Goal: Task Accomplishment & Management: Complete application form

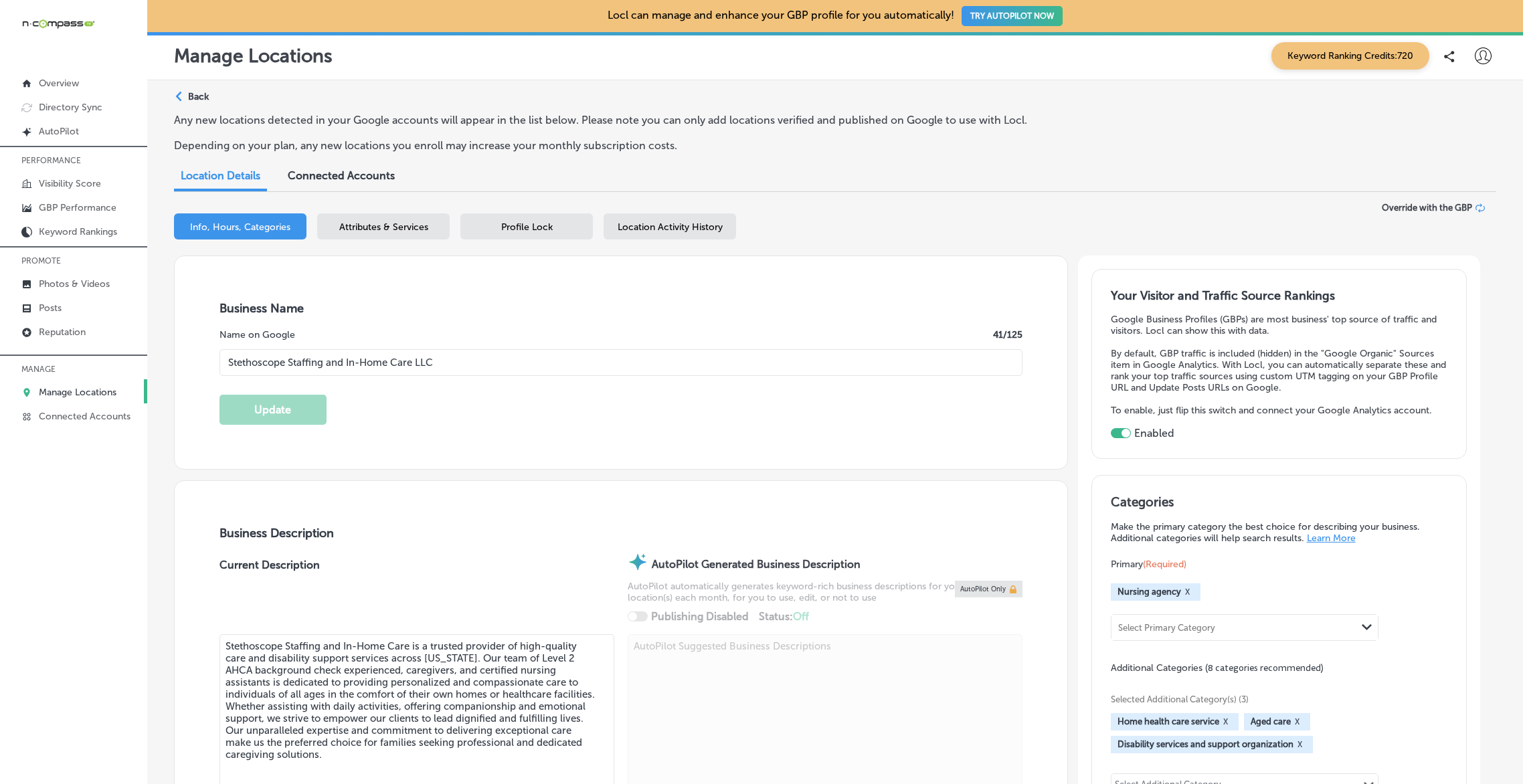
click at [69, 394] on p "Manage Locations" at bounding box center [77, 392] width 77 height 11
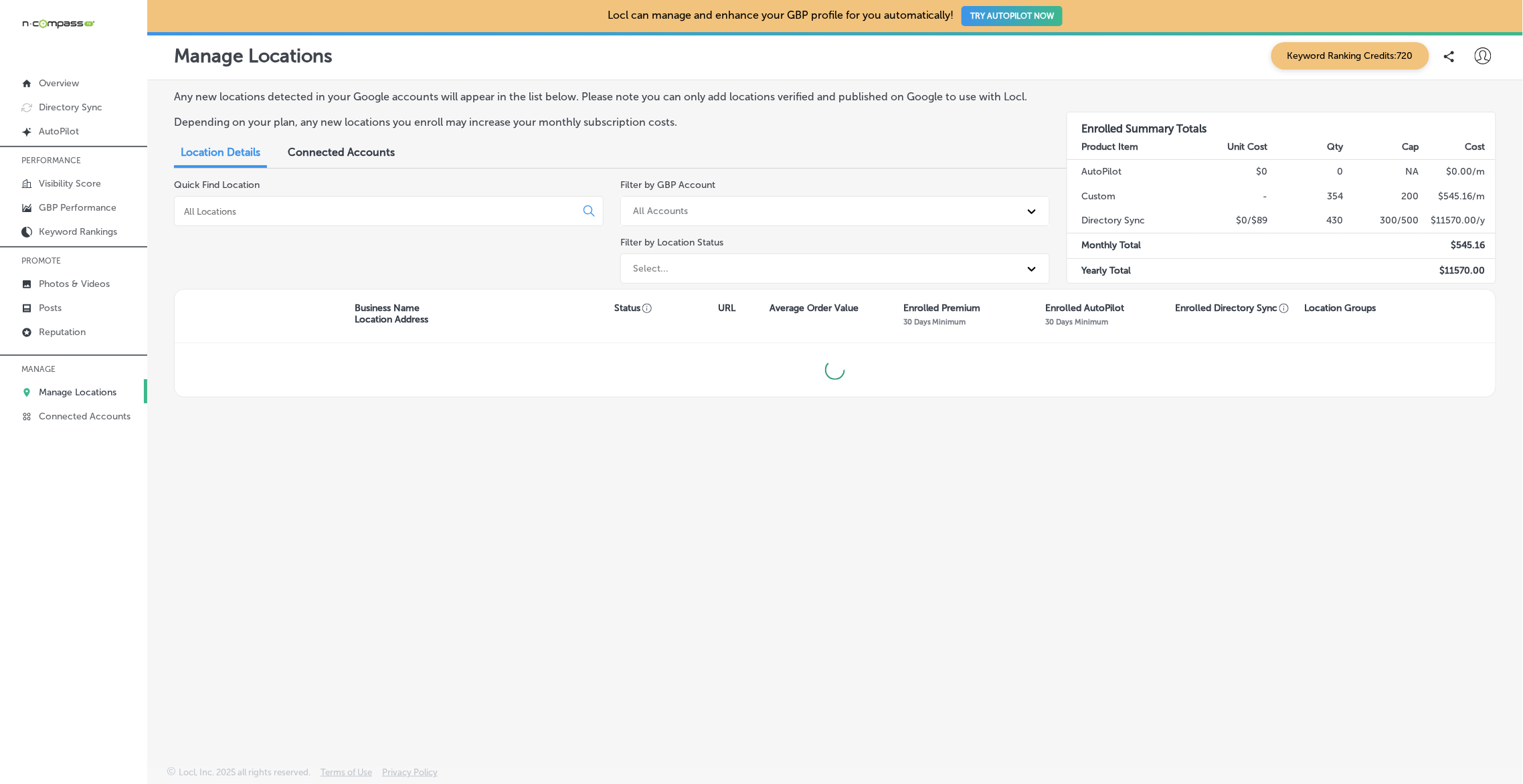
click at [412, 212] on input at bounding box center [377, 212] width 390 height 12
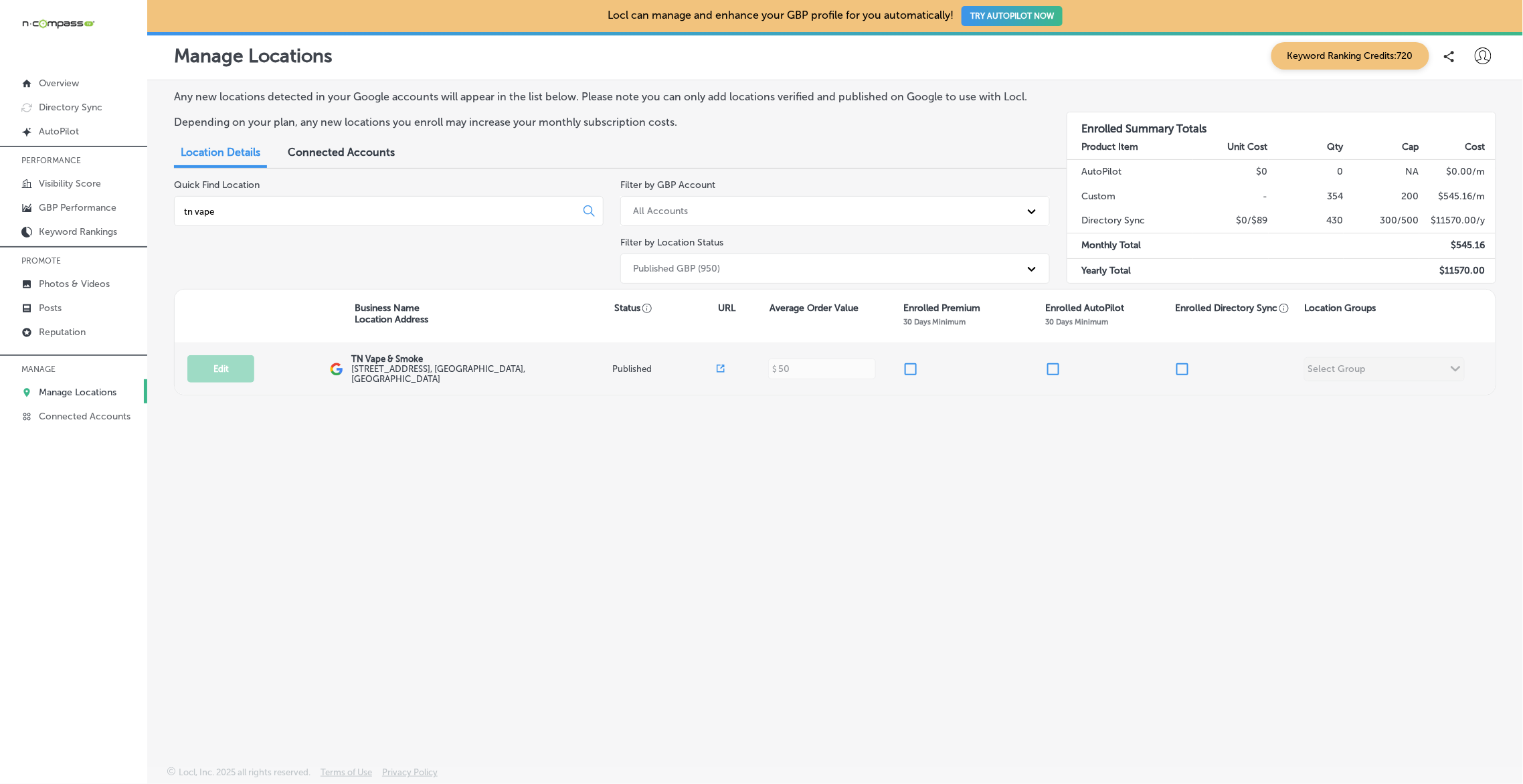
type input "tn vape"
click at [912, 361] on input "checkbox" at bounding box center [910, 369] width 16 height 16
checkbox input "true"
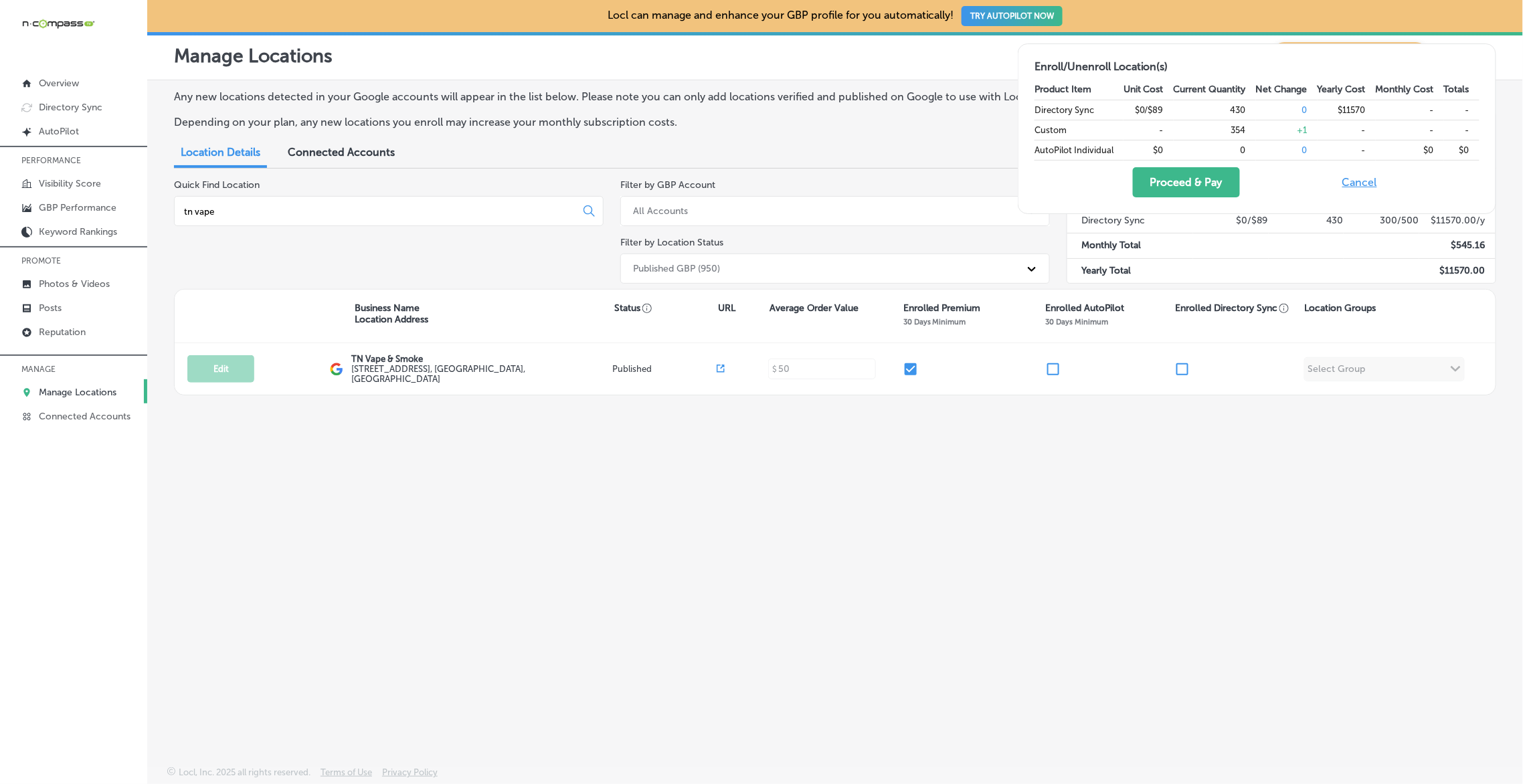
drag, startPoint x: 1176, startPoint y: 364, endPoint x: 1198, endPoint y: 303, distance: 64.8
click at [1177, 364] on input "checkbox" at bounding box center [1182, 369] width 16 height 16
checkbox input "true"
click at [1186, 167] on button "Proceed & Pay" at bounding box center [1187, 182] width 107 height 30
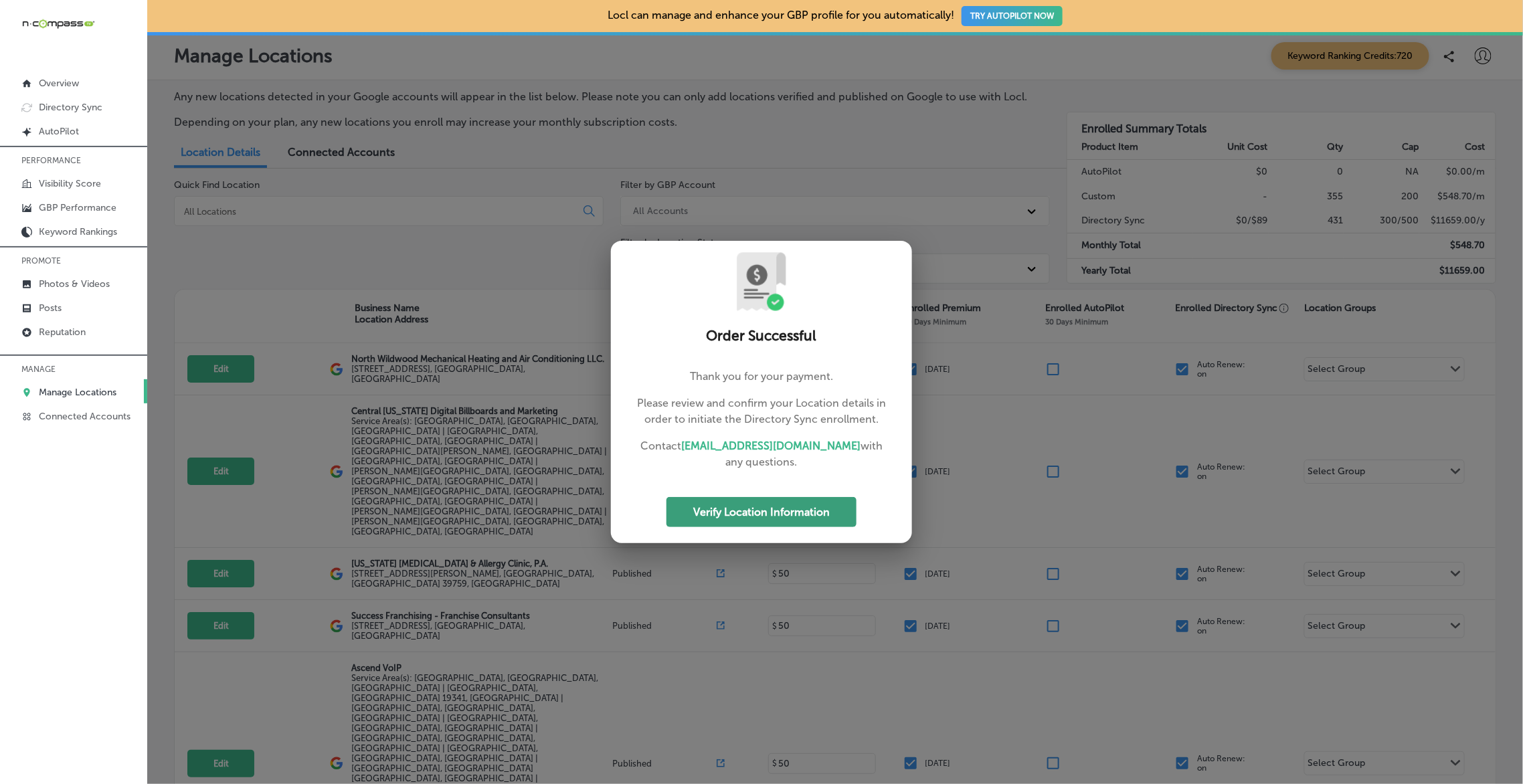
click at [769, 507] on button "Verify Location Information" at bounding box center [761, 512] width 190 height 30
select select "US"
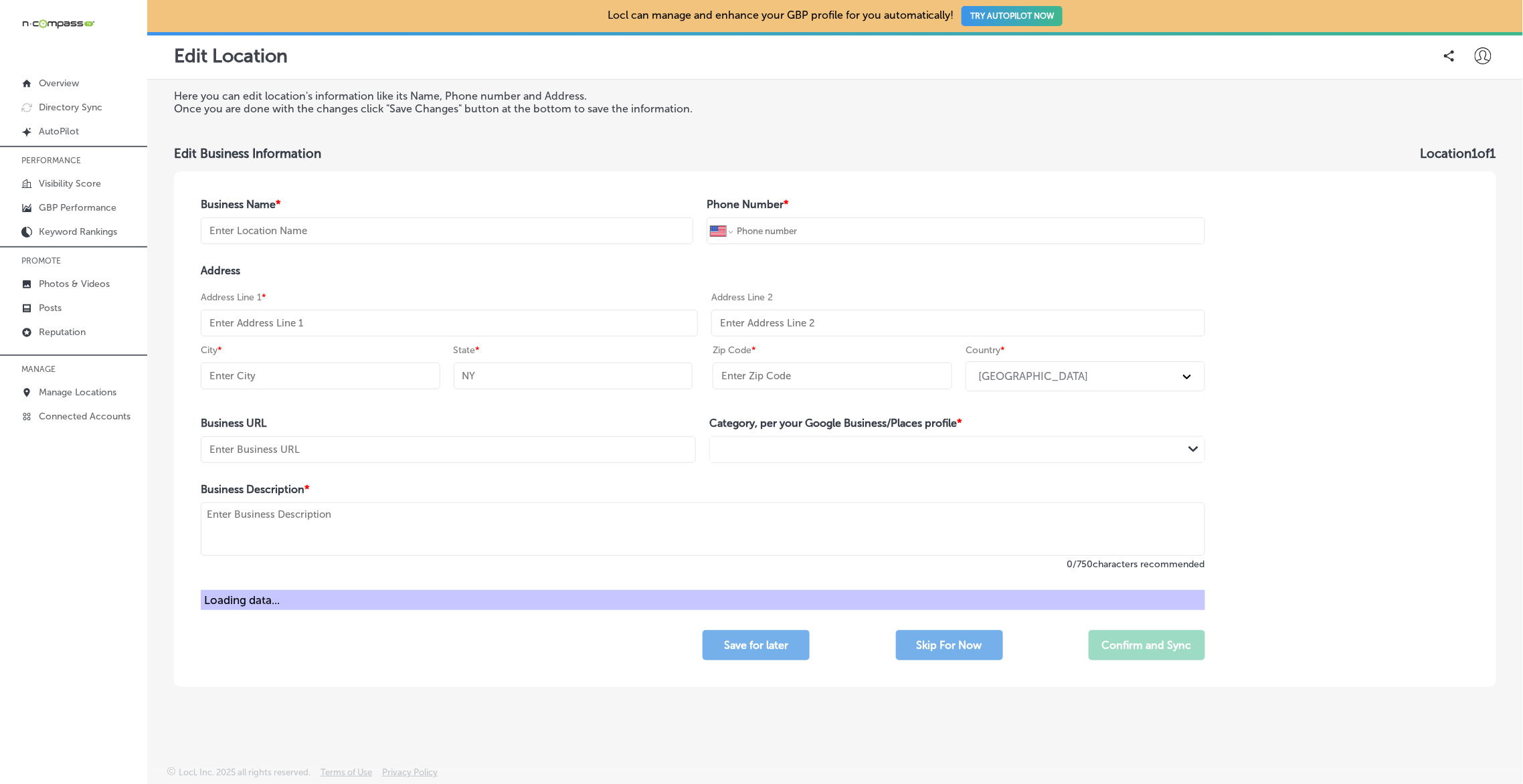
type input "TN Vape & Smoke"
type input "[PHONE_NUMBER]"
type input "[STREET_ADDRESS]"
type input "Suite P"
type input "Murfreesboro"
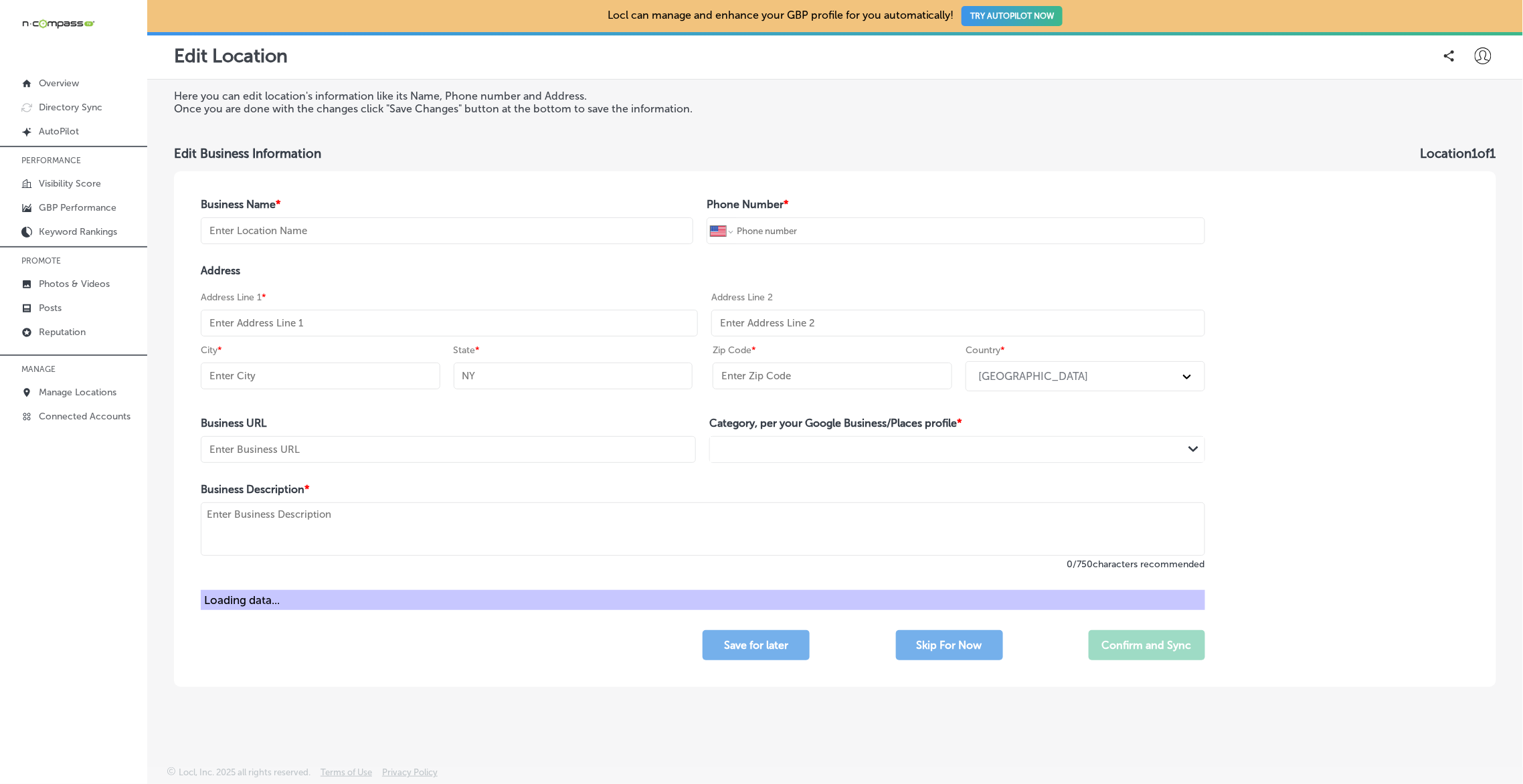
type input "TN"
type input "37128"
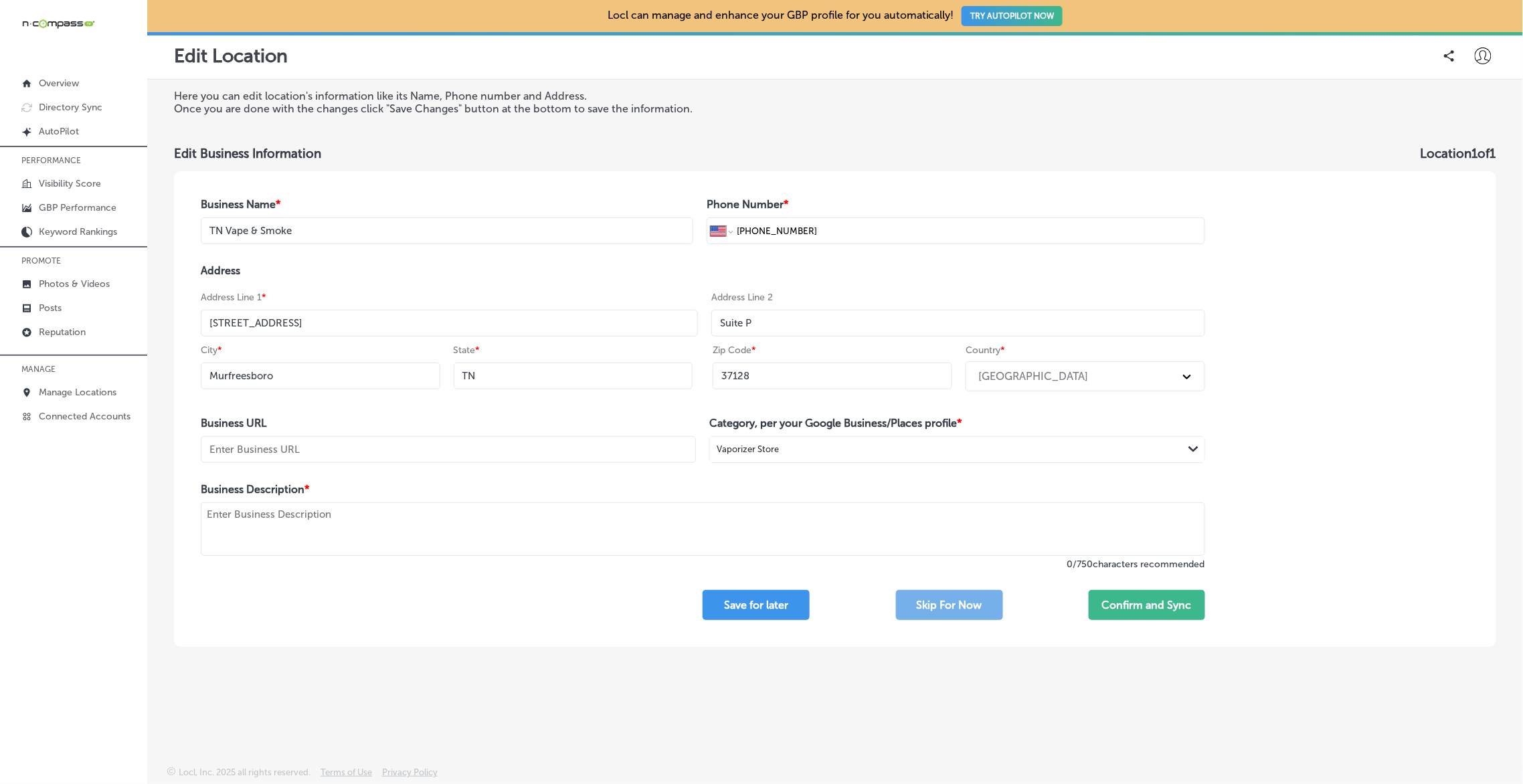
click at [400, 526] on textarea at bounding box center [702, 529] width 1004 height 53
paste textarea "We specialize in vape, glass, hookah, and more so please come by and see us for…"
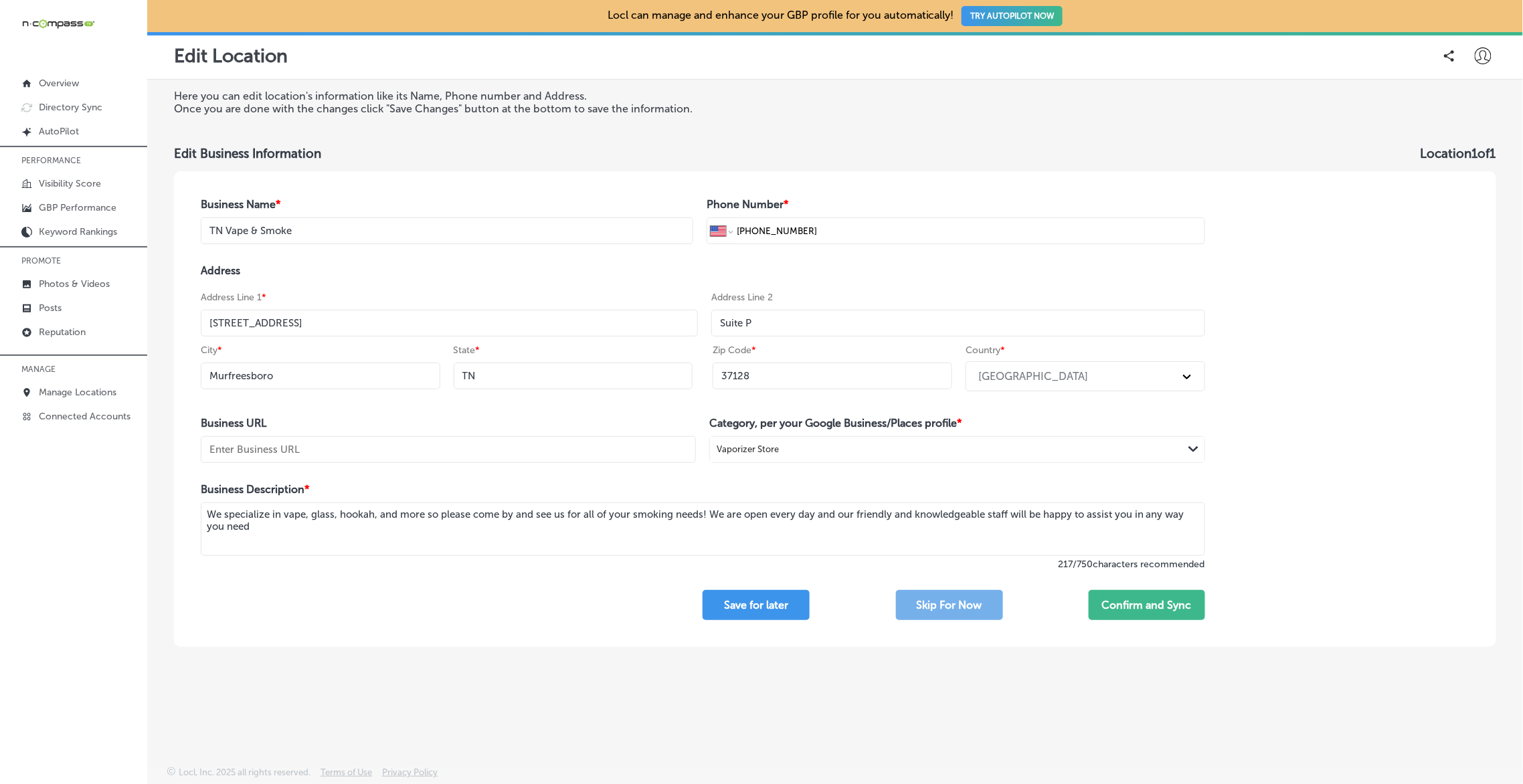
type textarea "We specialize in vape, glass, hookah, and more so please come by and see us for…"
click at [315, 455] on input "text" at bounding box center [448, 450] width 495 height 27
click at [635, 488] on h4 "Business Description *" at bounding box center [702, 489] width 1004 height 13
click at [831, 427] on h4 "Category, per your Google Business/Places profile *" at bounding box center [957, 423] width 495 height 13
click at [806, 448] on div "Vaporizer Store" at bounding box center [945, 450] width 472 height 18
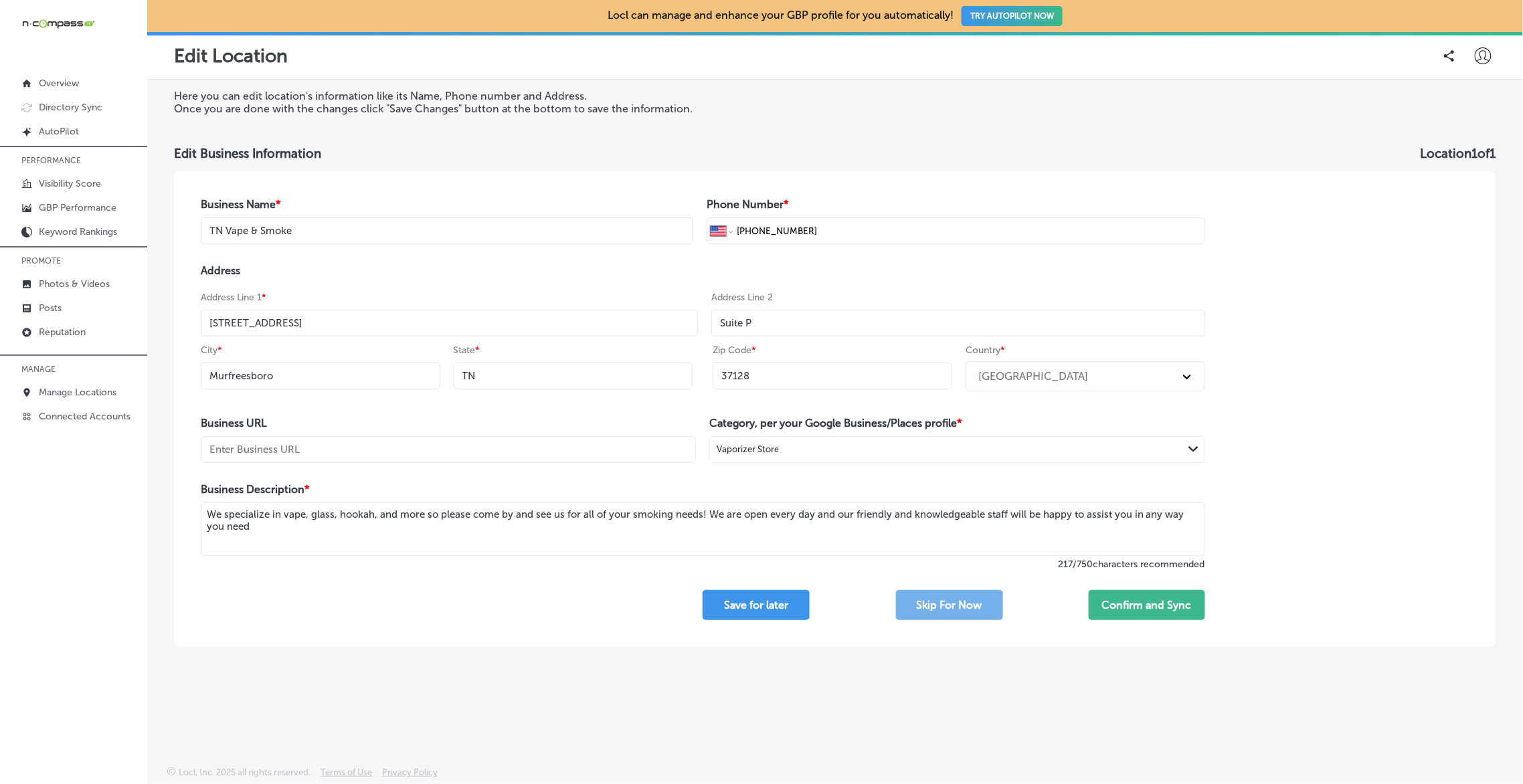
drag, startPoint x: 799, startPoint y: 448, endPoint x: 712, endPoint y: 449, distance: 87.0
click at [712, 449] on div "Vaporizer Store" at bounding box center [945, 450] width 472 height 18
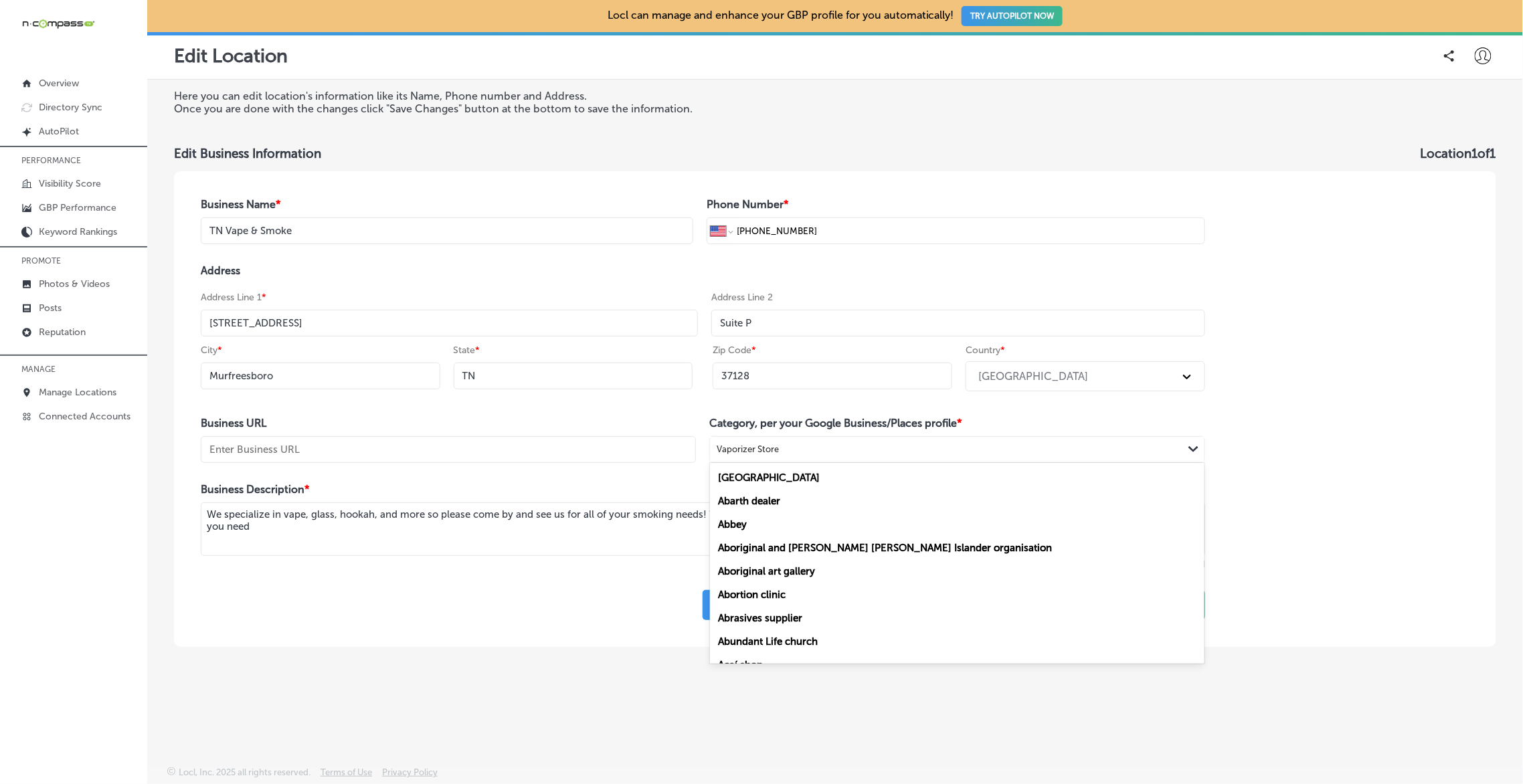
click at [762, 445] on div "Vaporizer Store" at bounding box center [747, 450] width 62 height 10
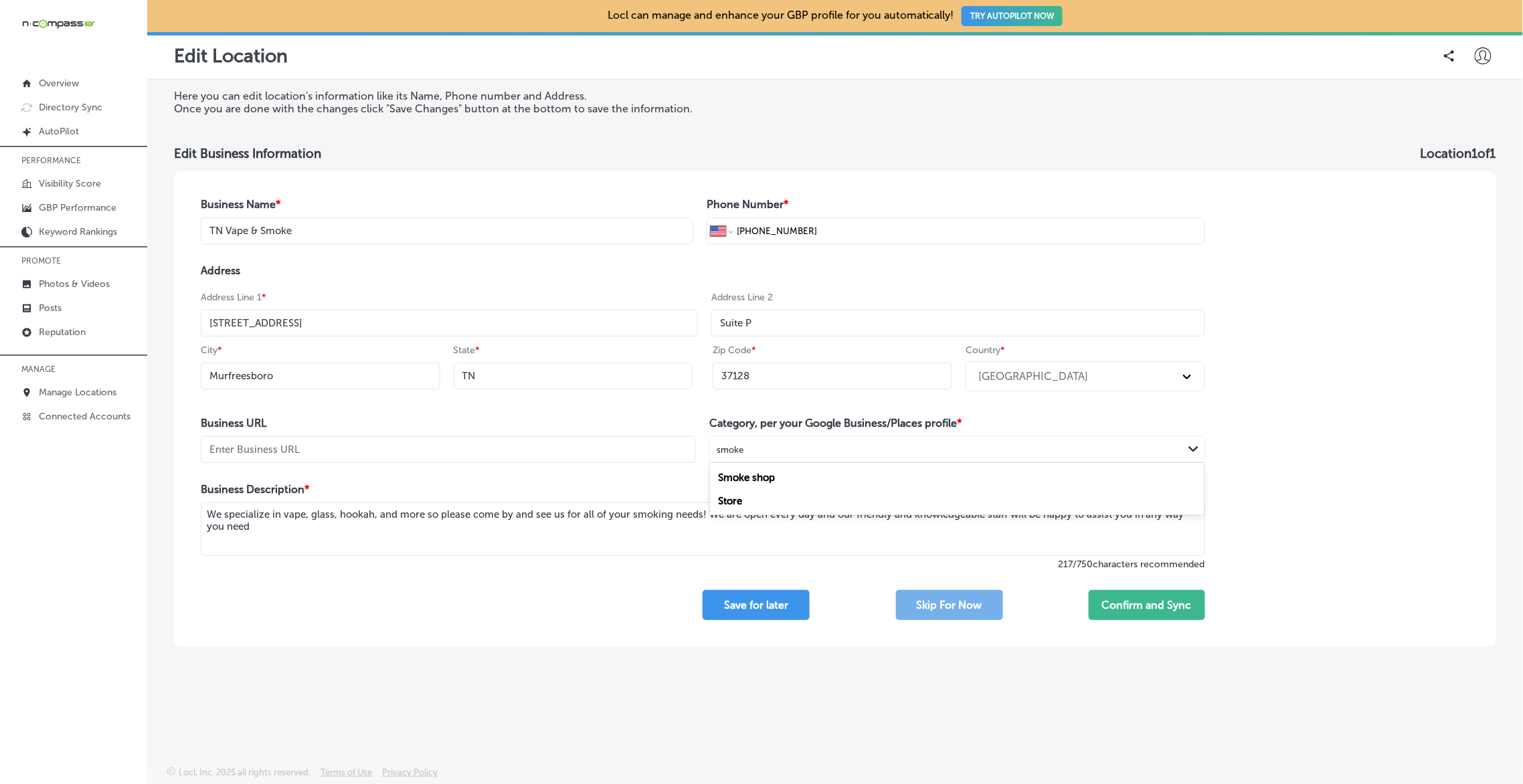
click at [783, 480] on div "Smoke shop" at bounding box center [957, 477] width 494 height 23
type input "smoke"
click at [573, 589] on div "Business Name * [GEOGRAPHIC_DATA] Vape & Smoke Phone Number * International [GE…" at bounding box center [703, 409] width 1058 height 476
click at [1172, 603] on button "Confirm and Sync" at bounding box center [1147, 605] width 116 height 30
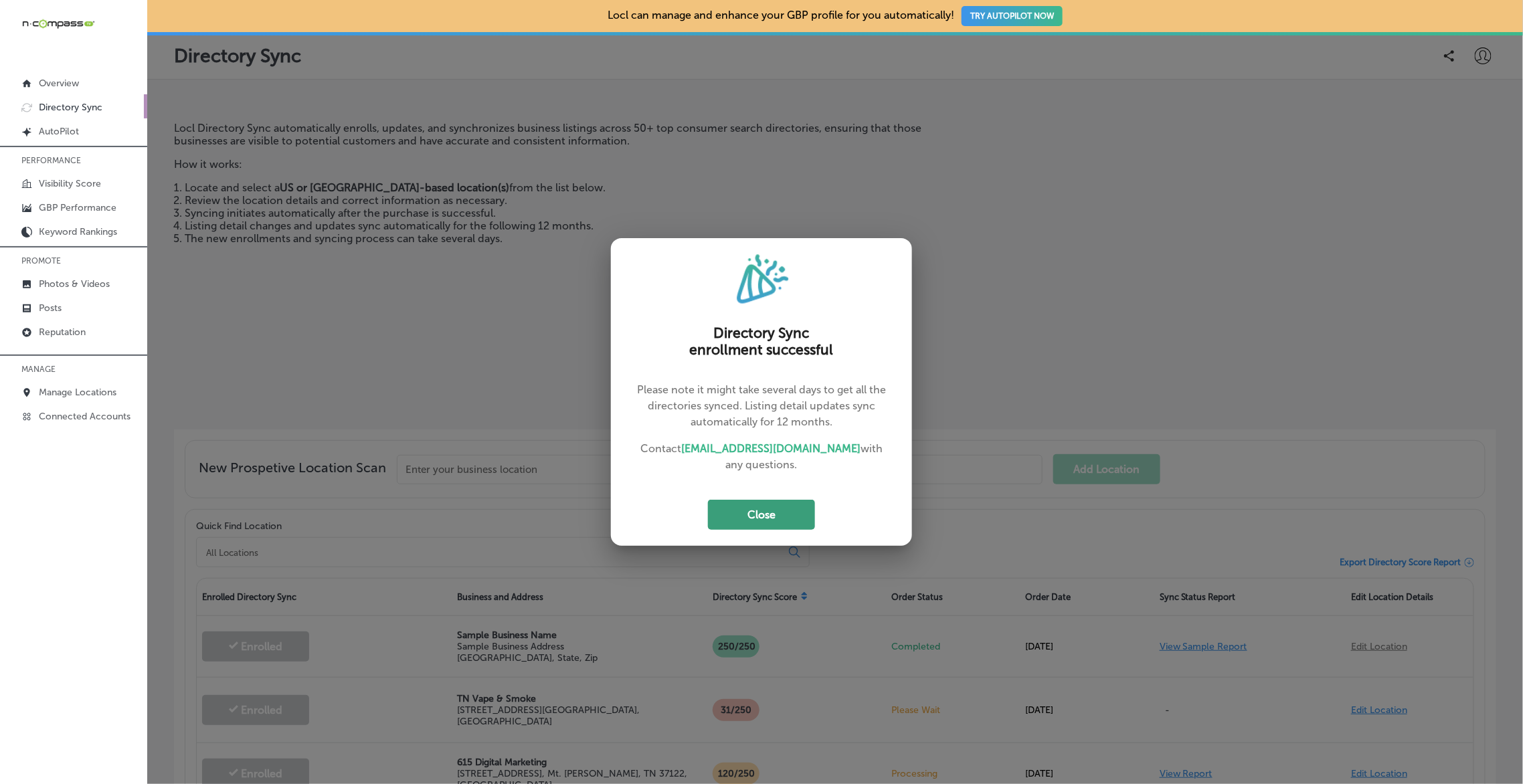
click at [774, 511] on button "Close" at bounding box center [762, 515] width 107 height 30
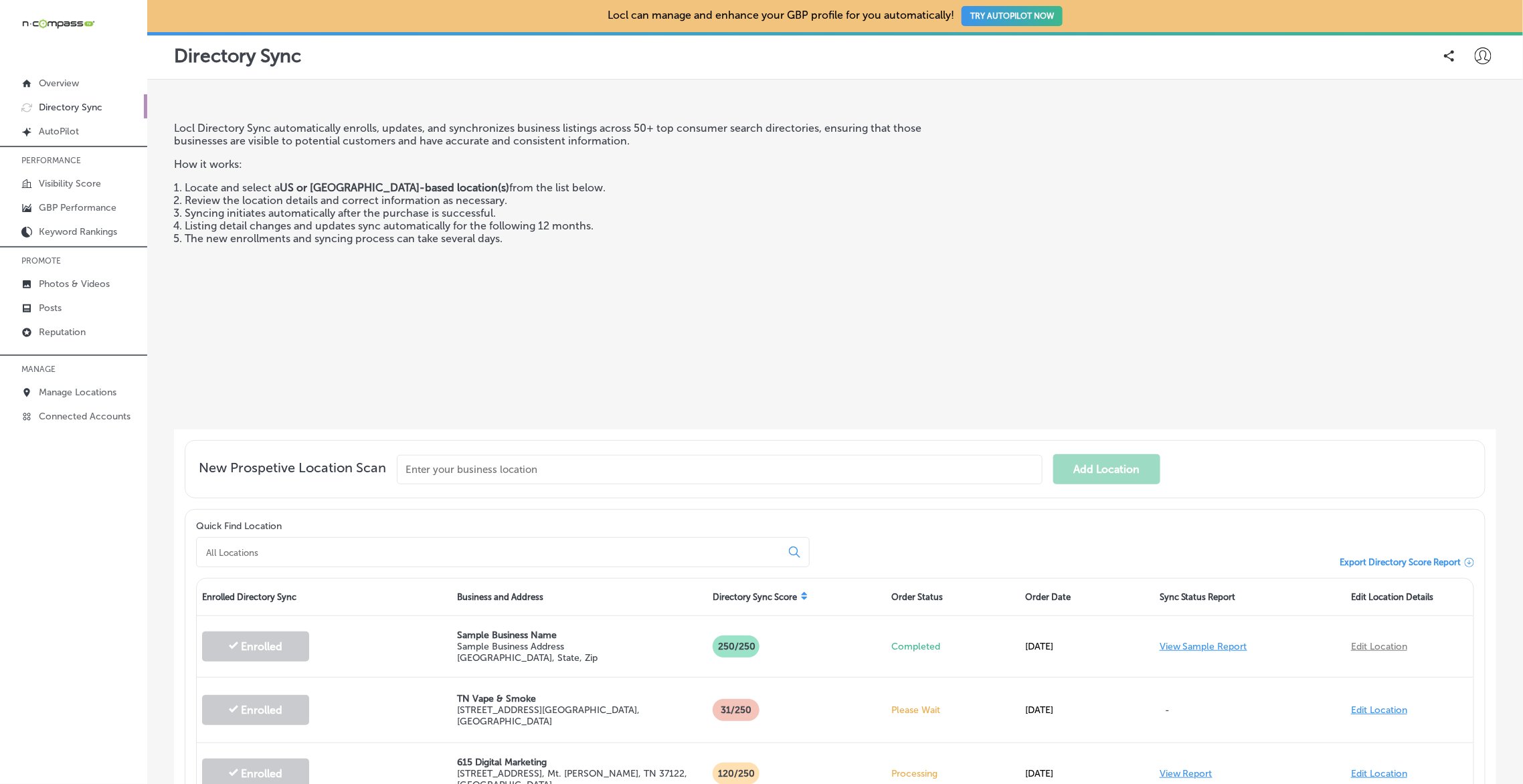
click at [1479, 51] on icon at bounding box center [1483, 56] width 17 height 17
click at [1464, 128] on li "My Teams" at bounding box center [1458, 138] width 92 height 31
